Goal: Transaction & Acquisition: Book appointment/travel/reservation

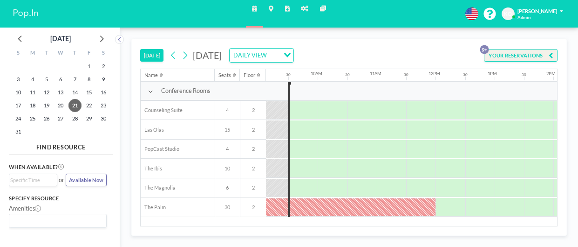
scroll to position [0, 537]
click at [114, 43] on aside "[DATE] S M T W T F S 27 28 29 30 31 1 2 3 4 5 6 7 8 9 10 11 12 13 14 15 16 17 1…" at bounding box center [57, 136] width 114 height 219
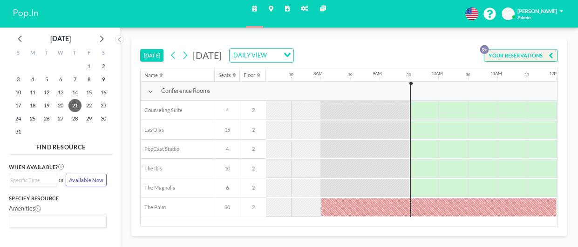
scroll to position [0, 419]
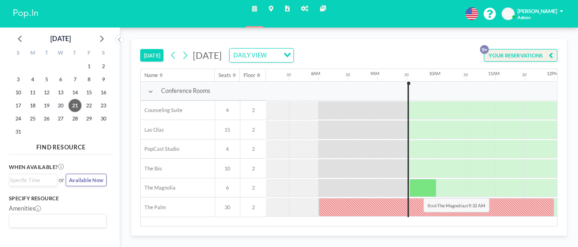
click at [417, 190] on div at bounding box center [423, 187] width 27 height 19
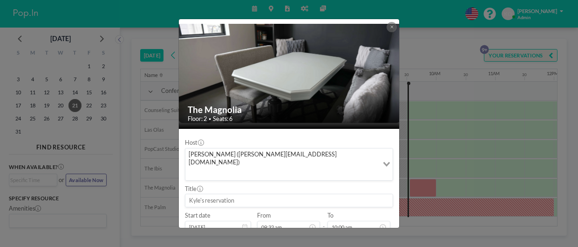
click at [213, 194] on input at bounding box center [288, 200] width 207 height 13
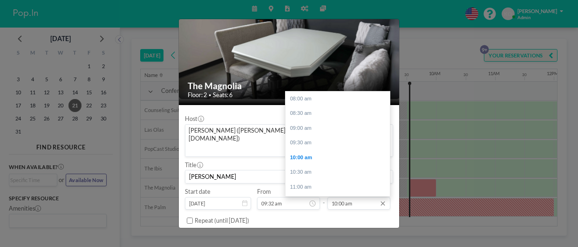
scroll to position [59, 0]
type input "[PERSON_NAME]"
click at [369, 197] on input "10:00 am" at bounding box center [359, 203] width 63 height 13
click at [310, 121] on div "11:00 am" at bounding box center [338, 128] width 104 height 15
type input "11:00 am"
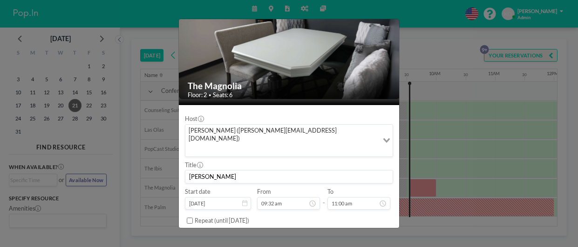
click at [310, 110] on div "Host [PERSON_NAME] ([PERSON_NAME][EMAIL_ADDRESS][DOMAIN_NAME]) Loading... Title…" at bounding box center [289, 228] width 208 height 236
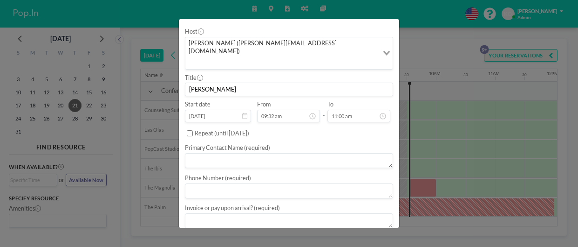
scroll to position [113, 0]
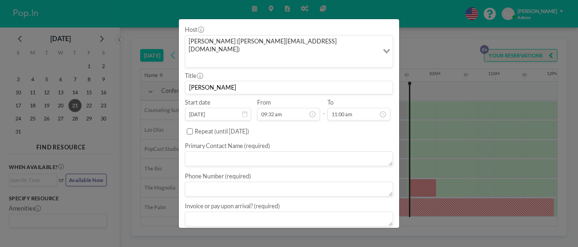
click at [282, 151] on textarea at bounding box center [289, 158] width 208 height 15
type textarea "Mark"
click at [268, 179] on textarea at bounding box center [289, 186] width 208 height 15
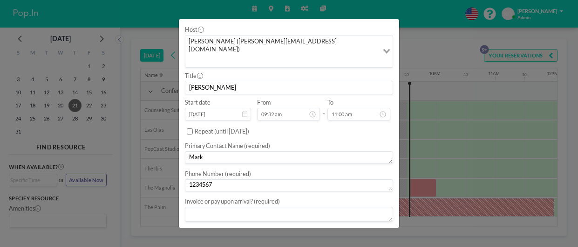
type textarea "1234567"
click at [255, 206] on textarea at bounding box center [289, 213] width 208 height 15
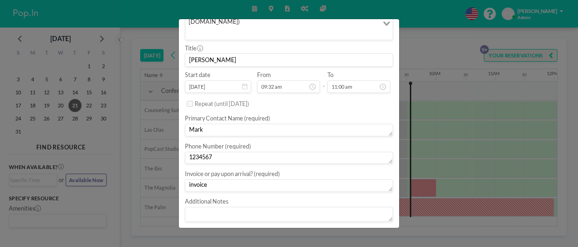
type textarea "invoice"
click at [219, 206] on textarea at bounding box center [289, 213] width 208 height 15
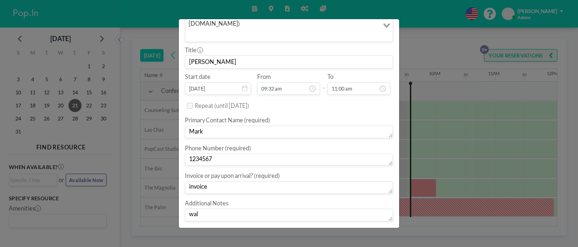
scroll to position [138, 0]
type textarea "walk up"
click at [378, 229] on button "BOOK NOW" at bounding box center [374, 235] width 37 height 13
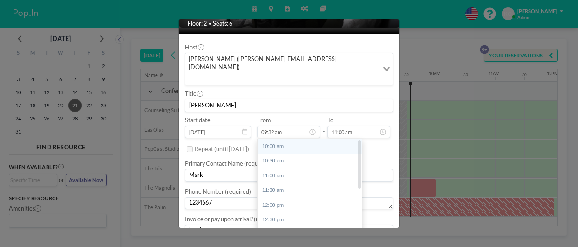
scroll to position [95, 0]
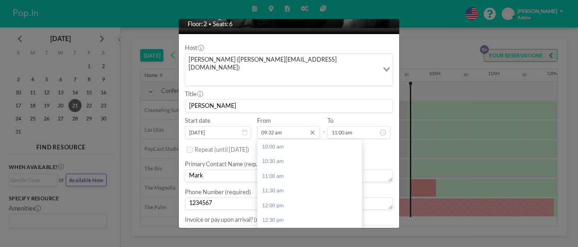
click at [271, 126] on input "09:32 am" at bounding box center [288, 132] width 63 height 13
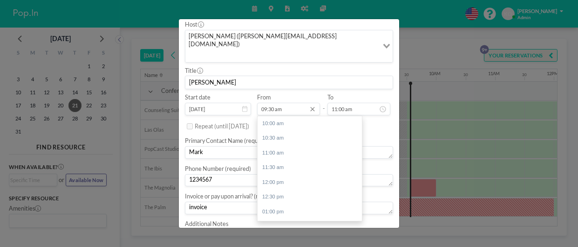
scroll to position [143, 0]
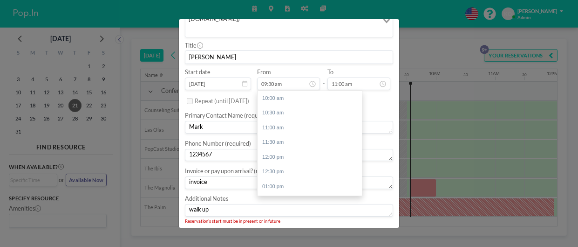
click at [372, 229] on button "BOOK NOW" at bounding box center [374, 235] width 37 height 13
drag, startPoint x: 361, startPoint y: 91, endPoint x: 360, endPoint y: 83, distance: 8.0
click at [360, 91] on div "10:00 am 10:30 am 11:00 am 11:30 am 12:00 pm 12:30 pm 01:00 pm 01:30 pm 02:00 p…" at bounding box center [310, 143] width 104 height 104
click at [274, 77] on input "09:32 am" at bounding box center [288, 83] width 63 height 13
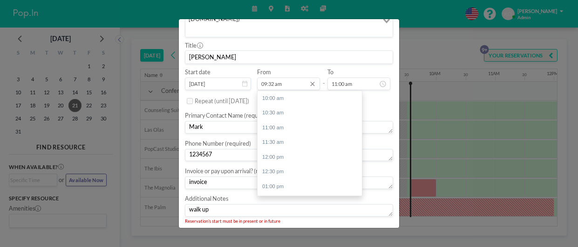
click at [274, 77] on input "09:32 am" at bounding box center [288, 83] width 63 height 13
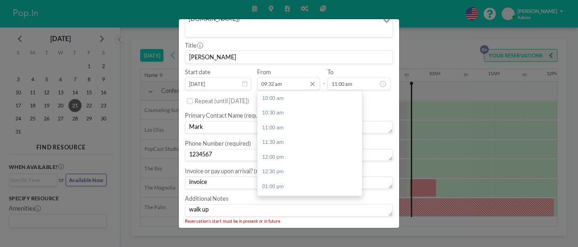
click at [274, 77] on input "09:32 am" at bounding box center [288, 83] width 63 height 13
click at [287, 77] on input "09:30 am" at bounding box center [288, 83] width 63 height 13
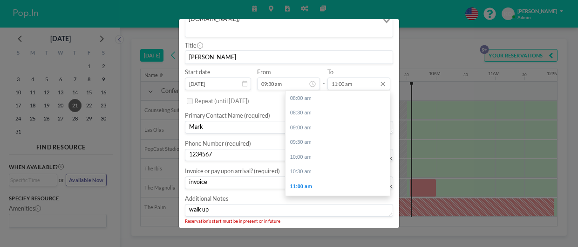
scroll to position [88, 0]
click at [343, 77] on input "11:00 am" at bounding box center [359, 83] width 63 height 13
click at [298, 91] on div "11:00 am" at bounding box center [338, 98] width 104 height 15
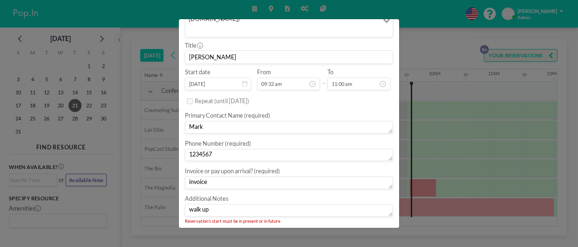
click at [368, 229] on button "BOOK NOW" at bounding box center [374, 235] width 37 height 13
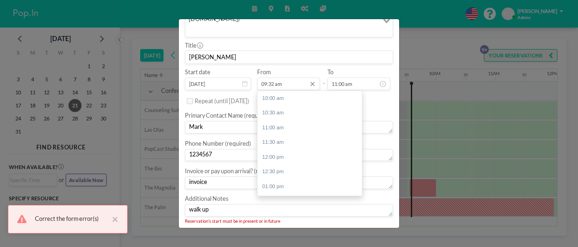
click at [274, 77] on input "09:32 am" at bounding box center [288, 83] width 63 height 13
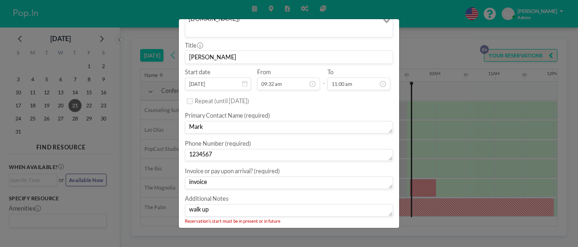
click at [365, 229] on button "BOOK NOW" at bounding box center [374, 235] width 37 height 13
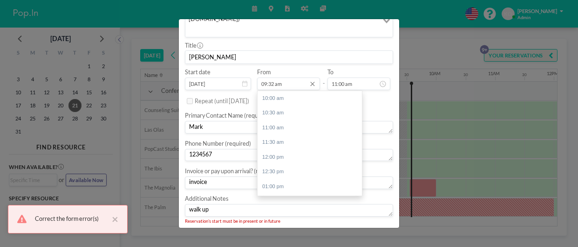
click at [275, 77] on input "09:32 am" at bounding box center [288, 83] width 63 height 13
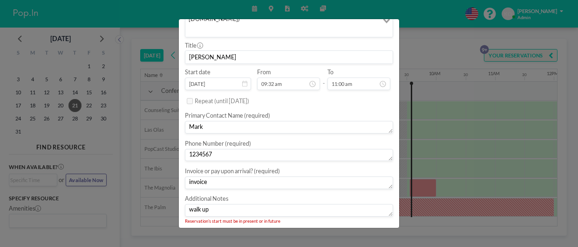
click at [366, 229] on button "BOOK NOW" at bounding box center [374, 235] width 37 height 13
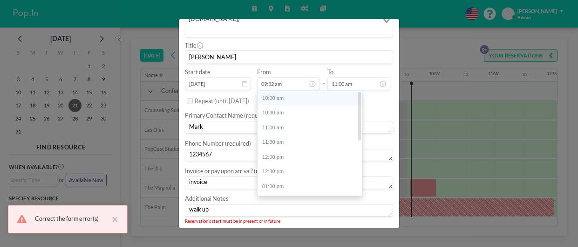
click at [285, 91] on div "10:00 am" at bounding box center [310, 98] width 104 height 15
type input "10:00 am"
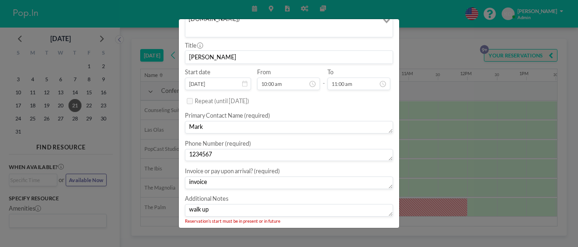
scroll to position [0, 531]
click at [375, 229] on button "BOOK NOW" at bounding box center [374, 235] width 37 height 13
